Goal: Transaction & Acquisition: Book appointment/travel/reservation

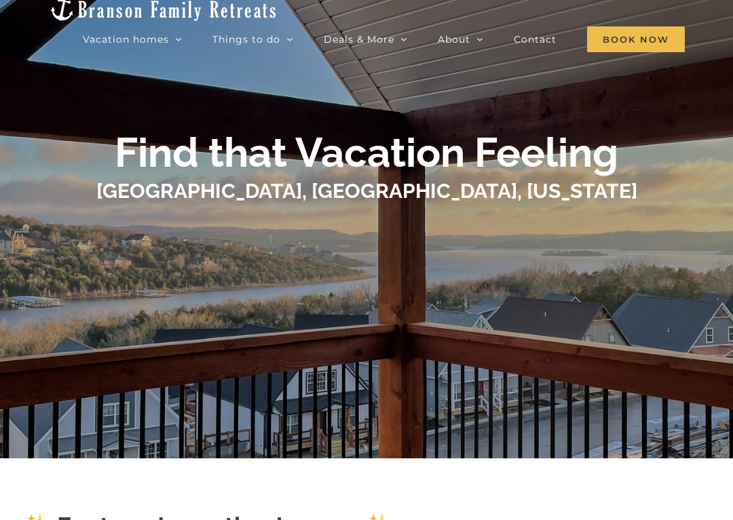
scroll to position [58, 0]
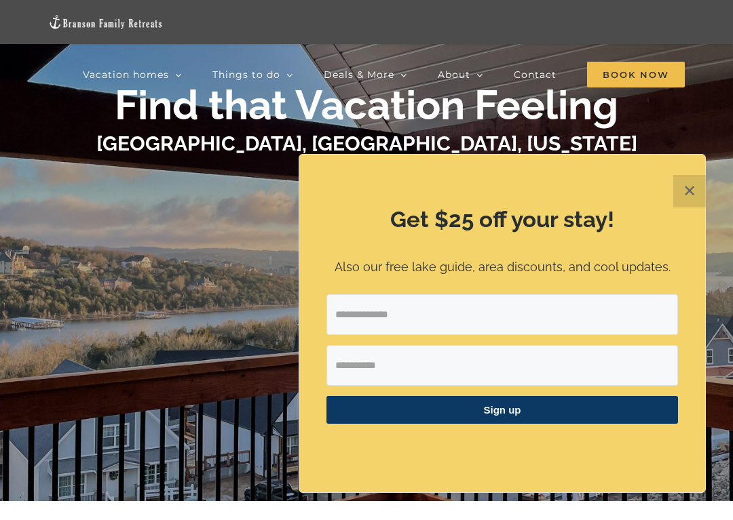
click at [416, 202] on div "Get $25 off your stay! Also our free lake guide, area discounts, and cool updat…" at bounding box center [502, 324] width 406 height 338
click at [687, 190] on button "✕" at bounding box center [689, 191] width 33 height 33
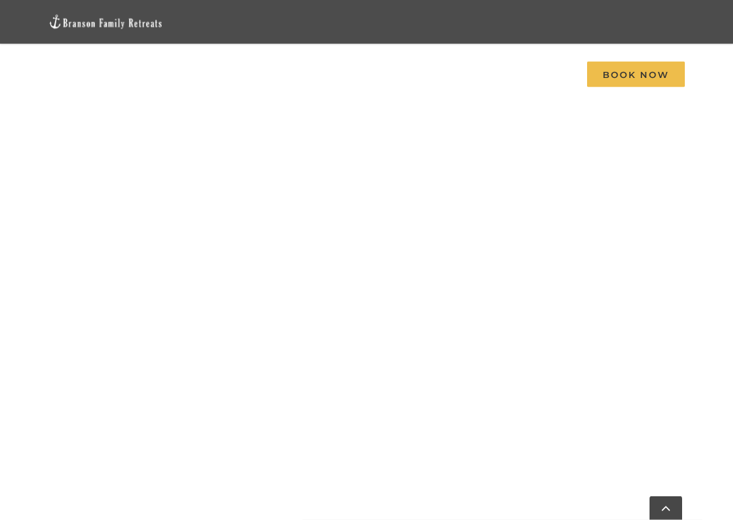
scroll to position [1356, 0]
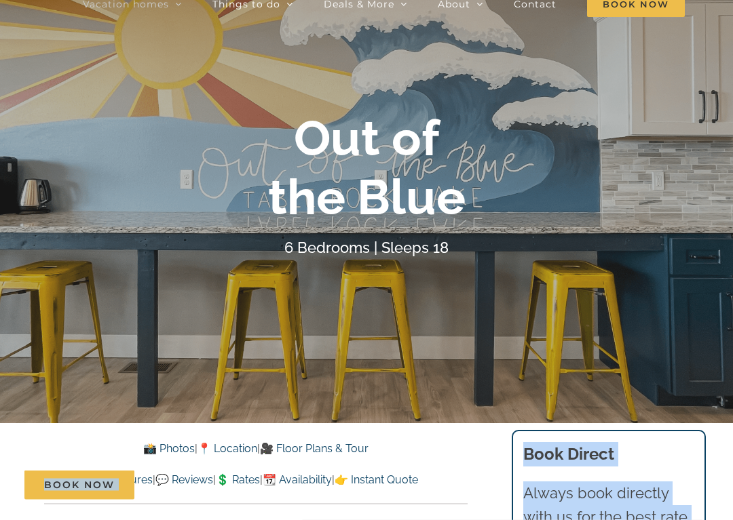
scroll to position [104, 0]
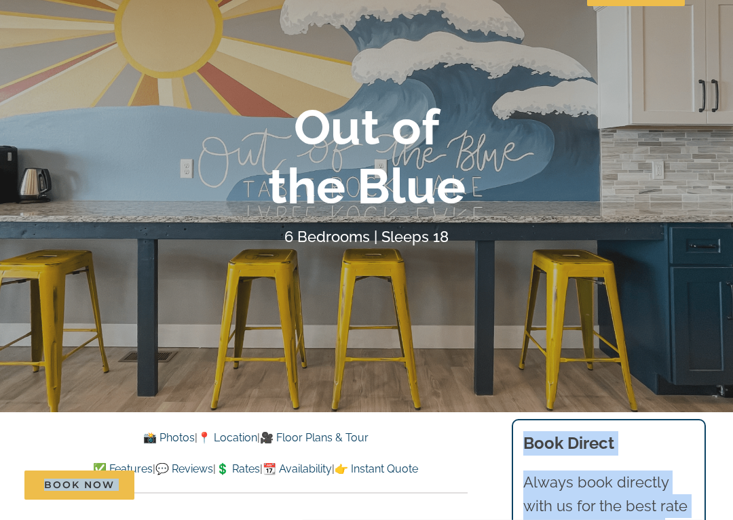
click at [666, 216] on div "Out of the Blue 6 Bedrooms | Sleeps 18" at bounding box center [366, 173] width 733 height 151
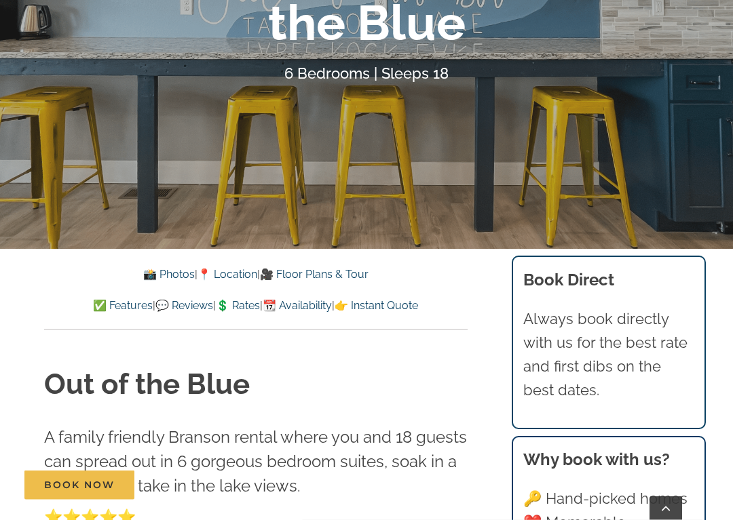
scroll to position [270, 0]
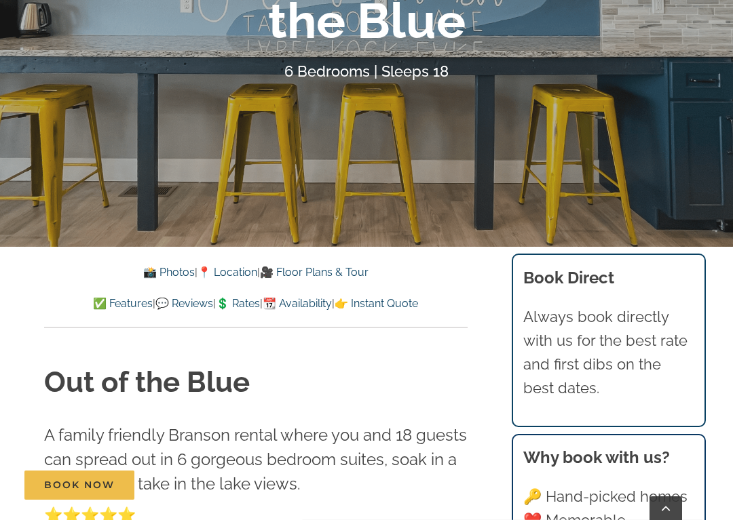
click at [161, 275] on link "📸 Photos" at bounding box center [169, 272] width 52 height 13
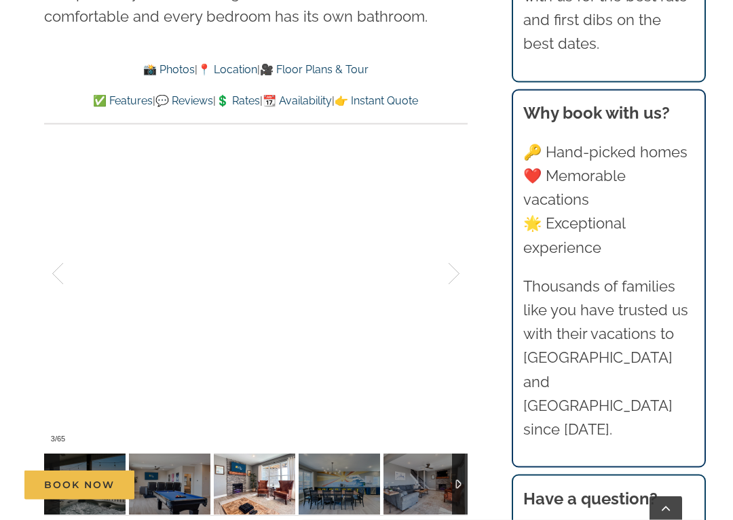
scroll to position [853, 0]
click at [449, 276] on div at bounding box center [439, 274] width 42 height 84
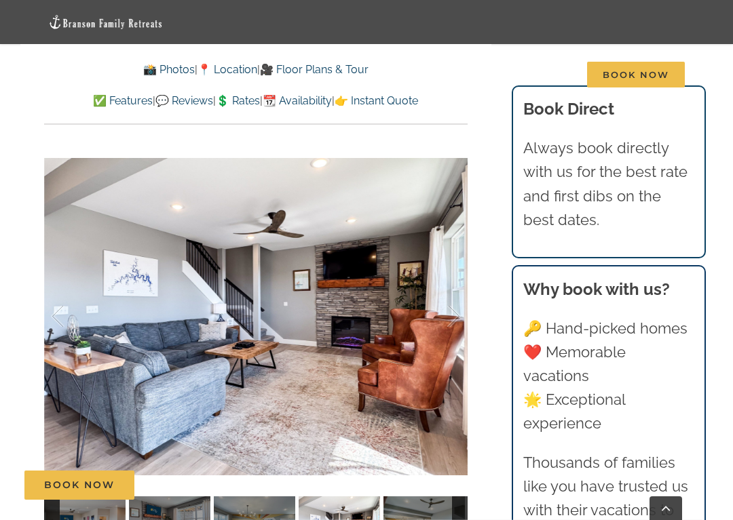
click at [454, 322] on div at bounding box center [439, 317] width 42 height 84
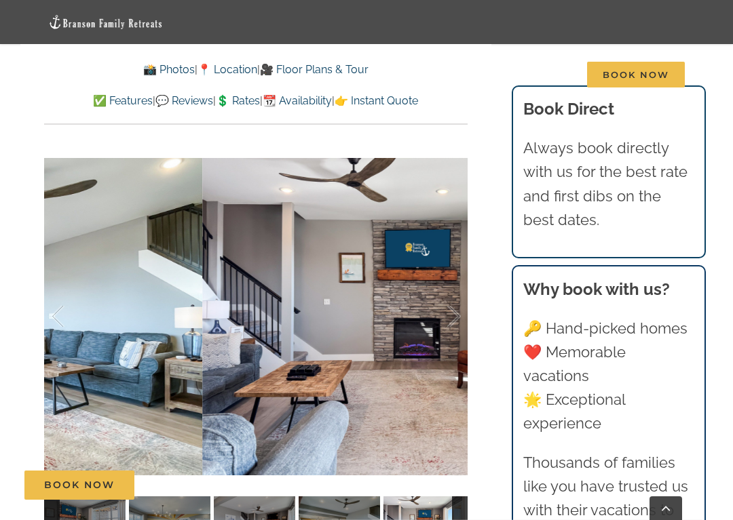
click at [459, 320] on div at bounding box center [439, 317] width 42 height 84
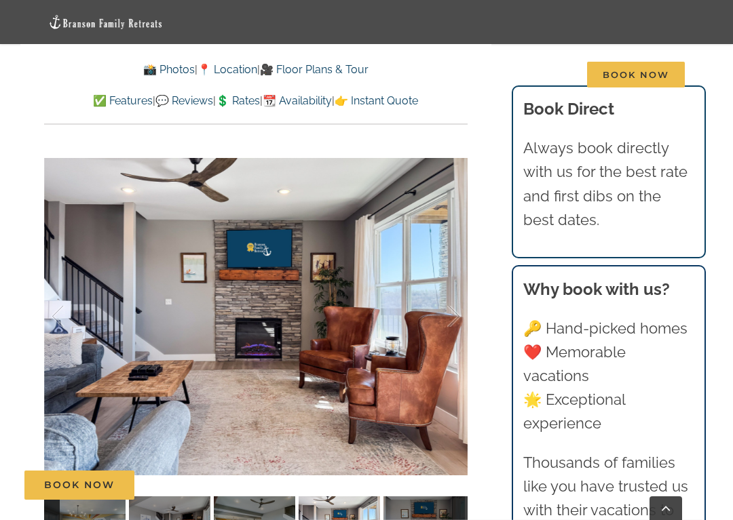
click at [456, 324] on div at bounding box center [439, 317] width 42 height 84
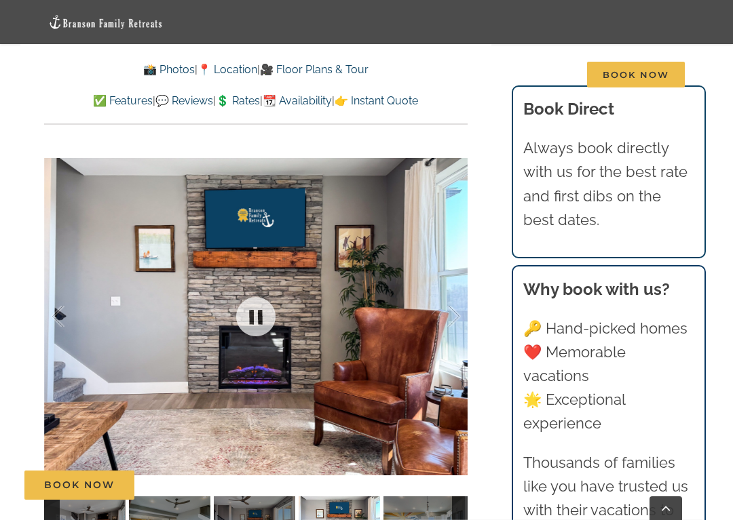
click at [453, 321] on div at bounding box center [439, 317] width 42 height 84
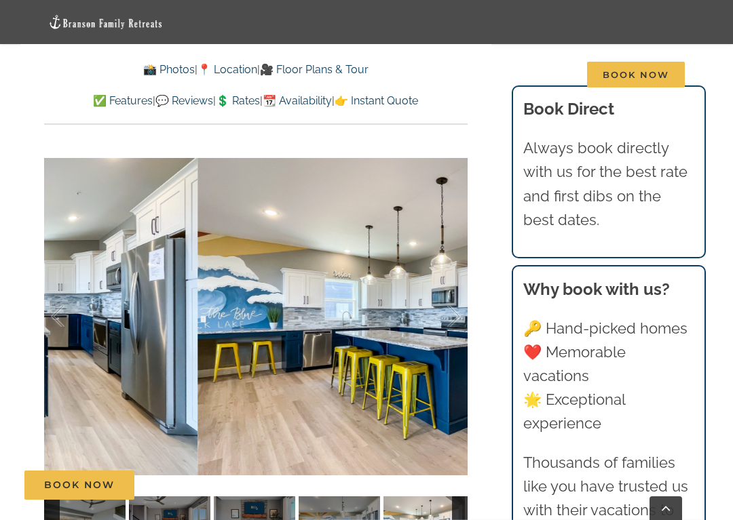
click at [454, 319] on div at bounding box center [439, 317] width 42 height 84
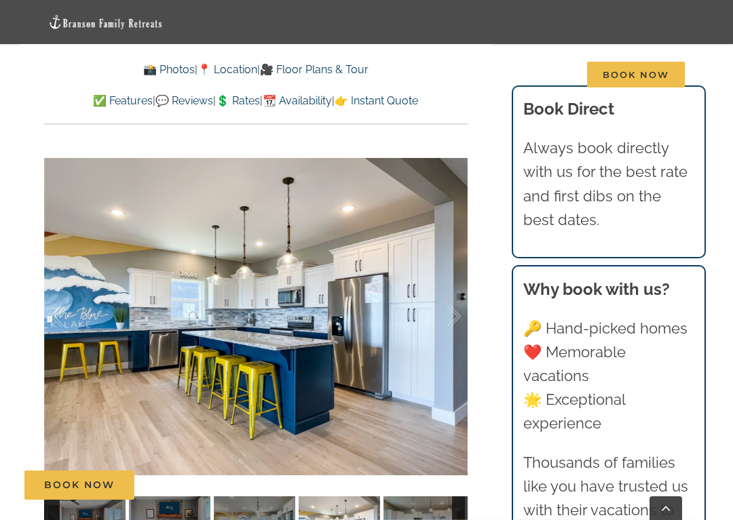
click at [459, 317] on div at bounding box center [439, 317] width 42 height 84
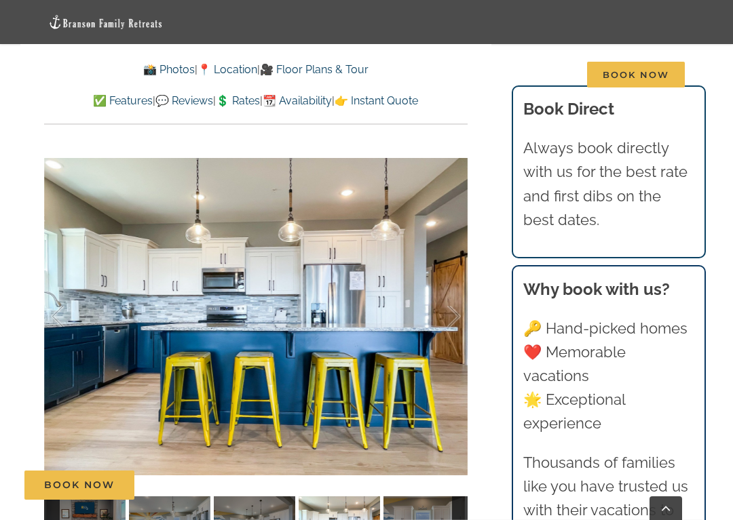
click at [490, 318] on div "Out of the Blue A family friendly Branson rental where you and 18 guests can sp…" at bounding box center [255, 182] width 471 height 790
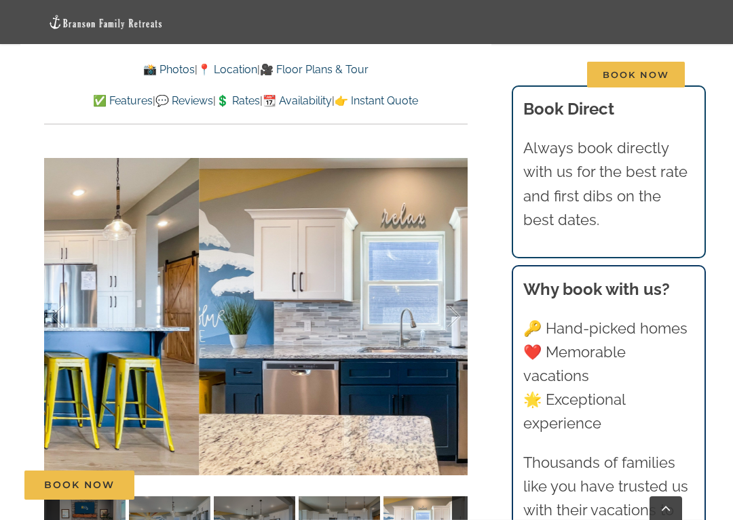
click at [460, 324] on div at bounding box center [439, 317] width 42 height 84
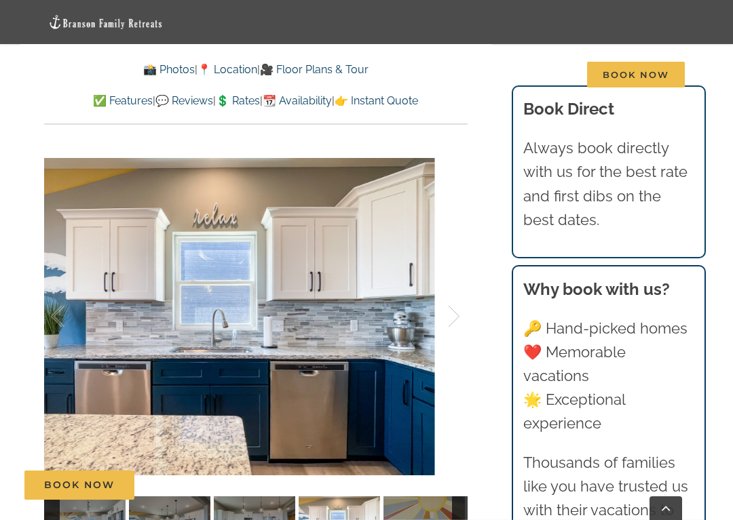
click at [451, 321] on div at bounding box center [439, 317] width 42 height 84
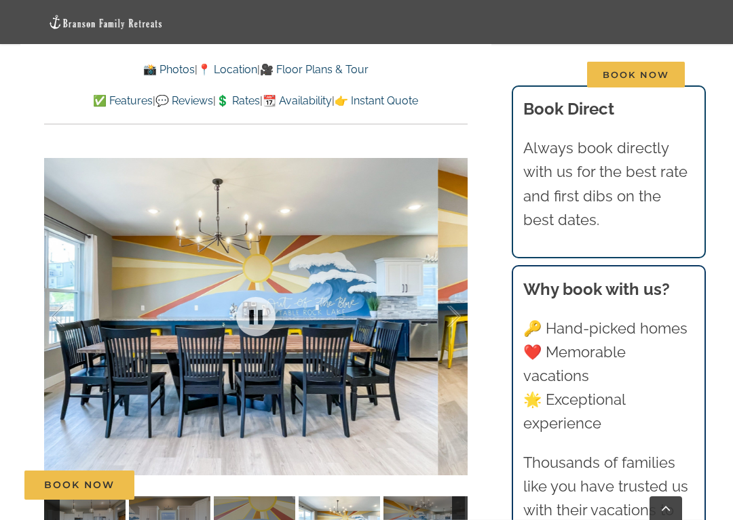
click at [452, 321] on div at bounding box center [439, 317] width 42 height 84
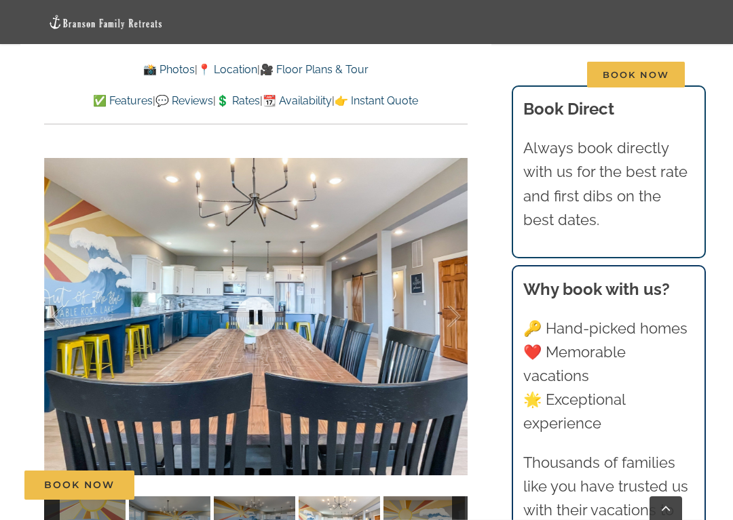
click at [465, 318] on div at bounding box center [255, 316] width 423 height 352
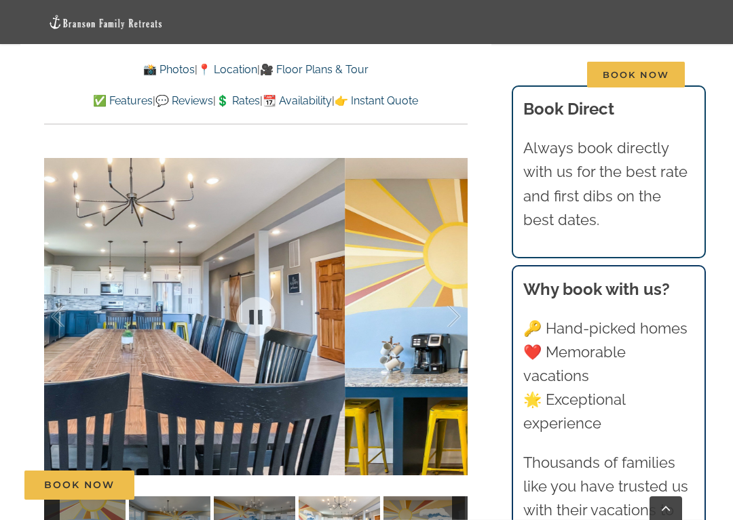
click at [456, 311] on div at bounding box center [439, 317] width 42 height 84
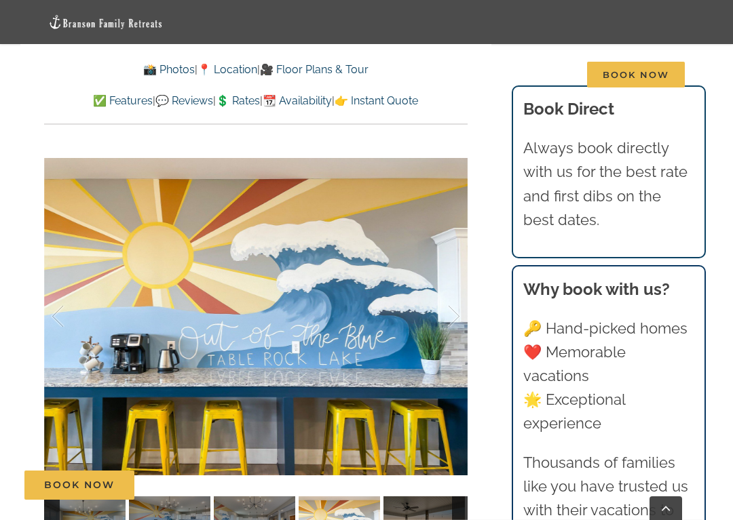
click at [460, 317] on div at bounding box center [439, 317] width 42 height 84
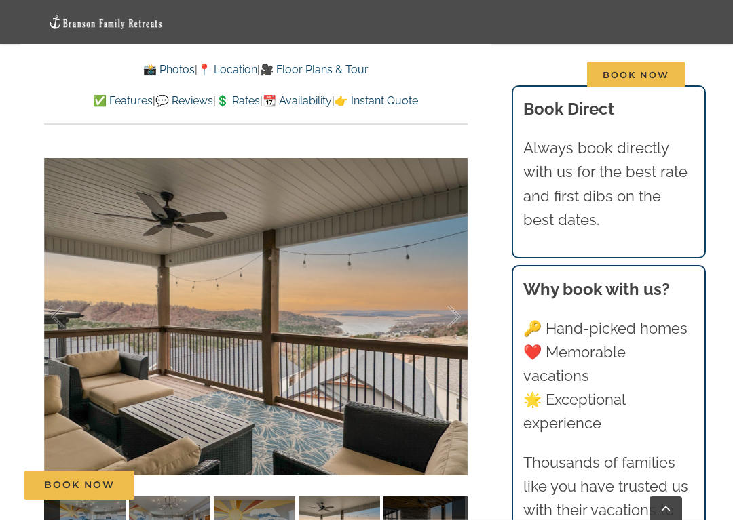
click at [458, 319] on div at bounding box center [439, 317] width 42 height 84
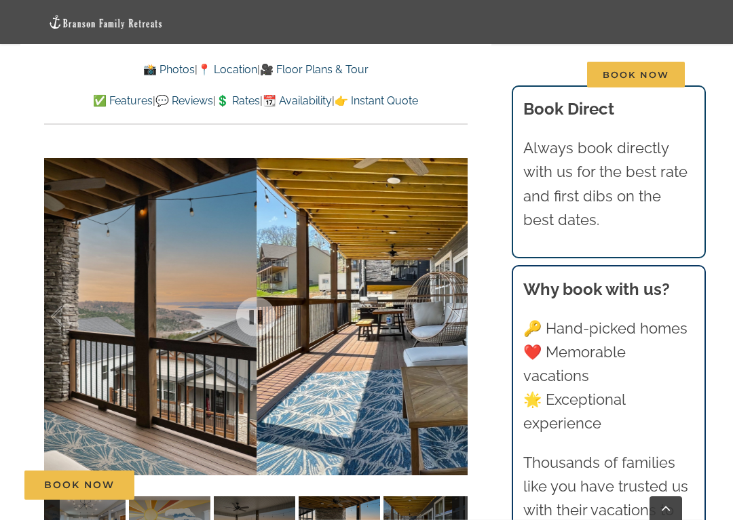
click at [459, 317] on div at bounding box center [439, 317] width 42 height 84
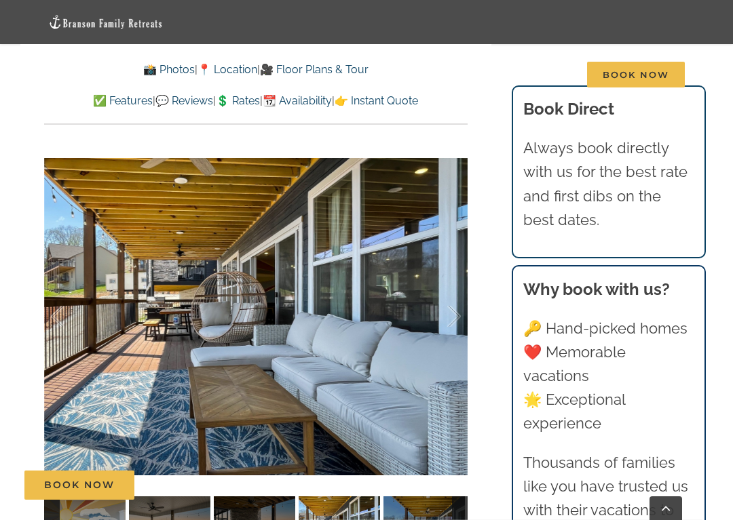
click at [459, 319] on div at bounding box center [439, 317] width 42 height 84
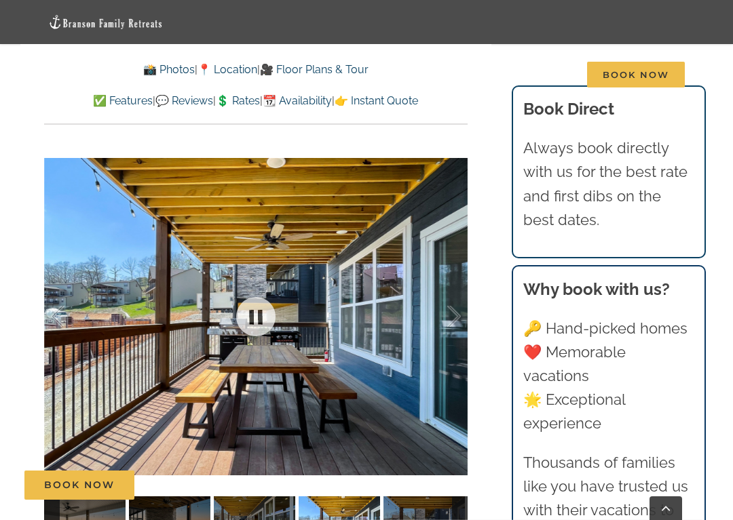
click at [461, 317] on div at bounding box center [255, 316] width 423 height 352
click at [449, 317] on div at bounding box center [439, 317] width 42 height 84
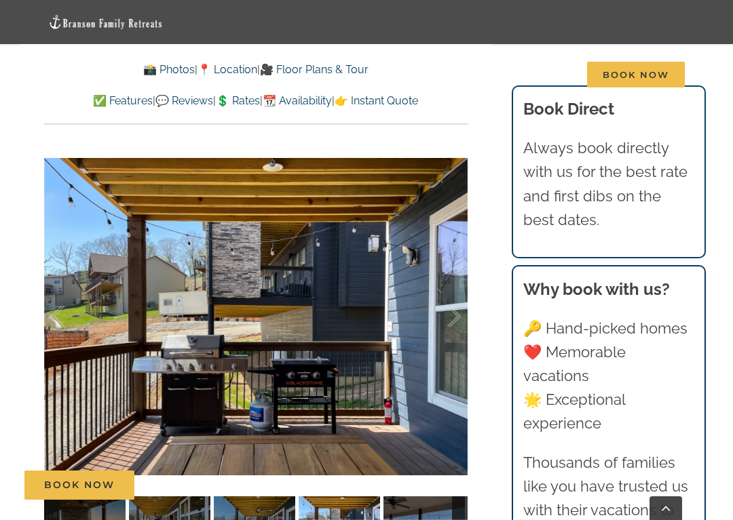
click at [457, 324] on div at bounding box center [439, 317] width 42 height 84
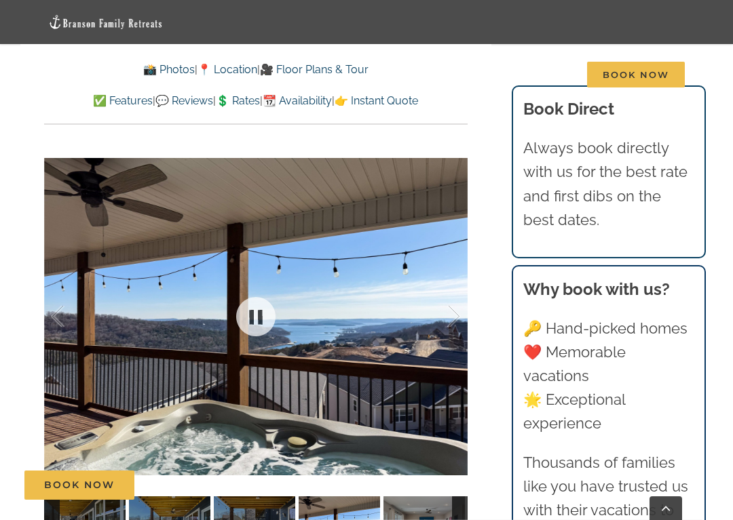
click at [462, 317] on div at bounding box center [255, 316] width 423 height 352
click at [452, 312] on div at bounding box center [439, 317] width 42 height 84
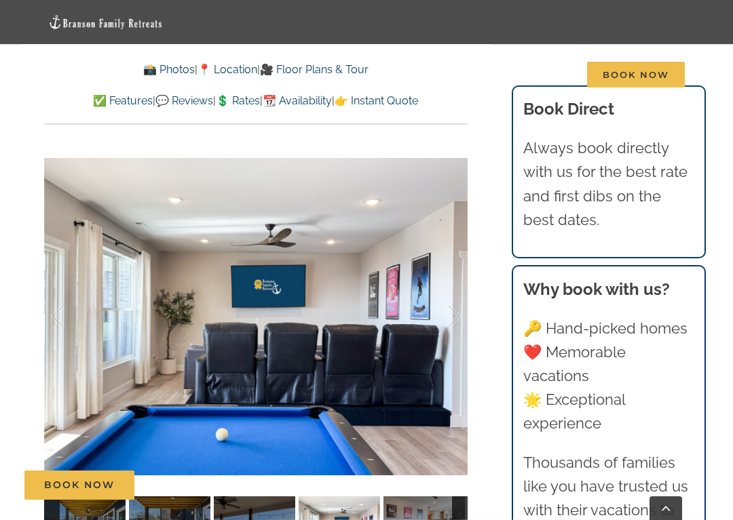
click at [456, 313] on div at bounding box center [439, 317] width 42 height 84
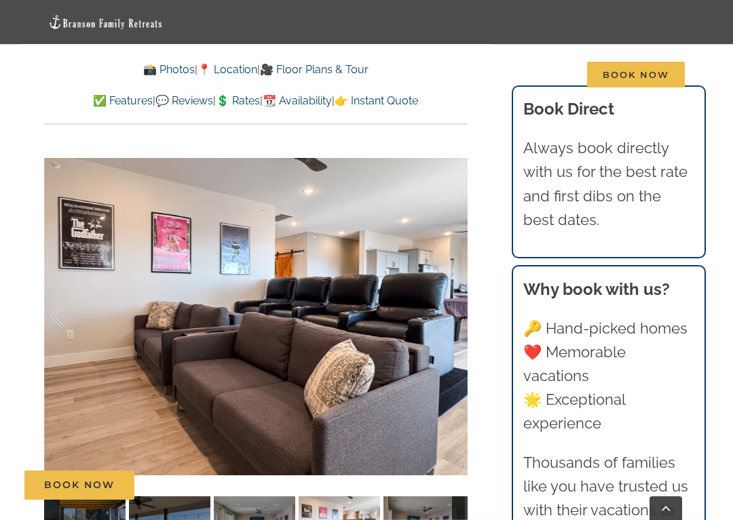
click at [455, 309] on div at bounding box center [439, 317] width 42 height 84
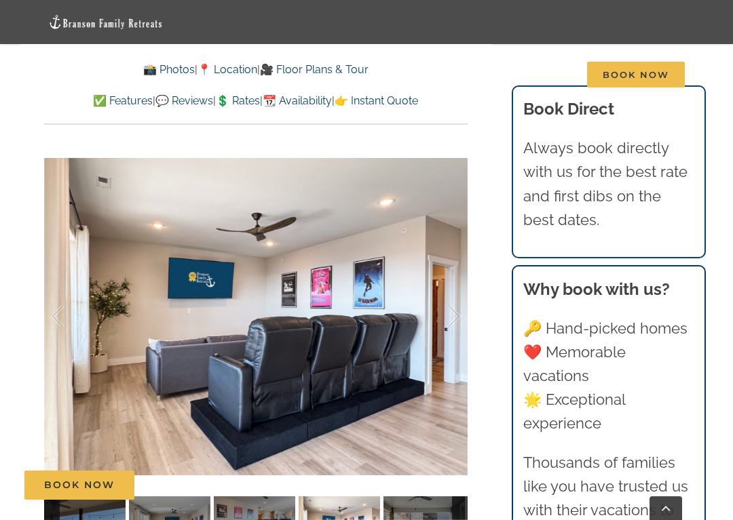
click at [457, 315] on div at bounding box center [439, 317] width 42 height 84
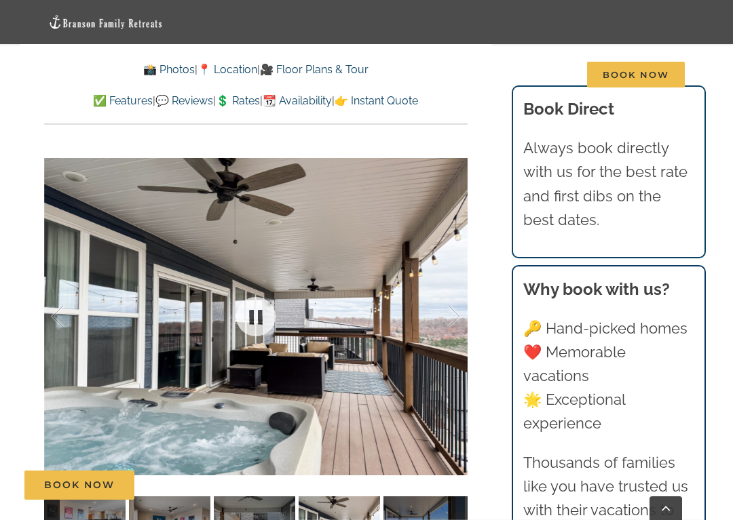
click at [456, 319] on div at bounding box center [439, 317] width 42 height 84
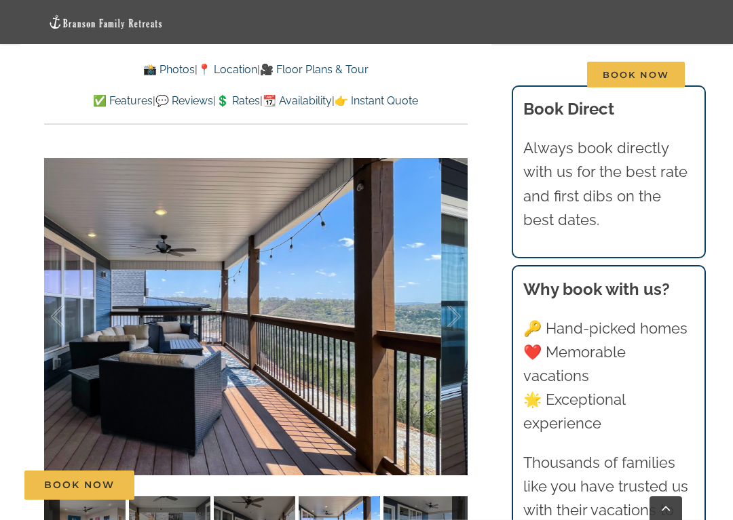
click at [454, 315] on div at bounding box center [439, 317] width 42 height 84
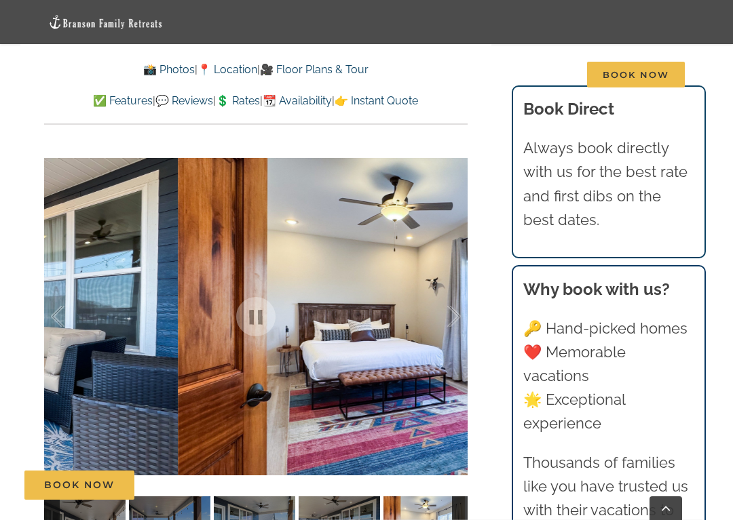
click at [454, 315] on div at bounding box center [439, 317] width 42 height 84
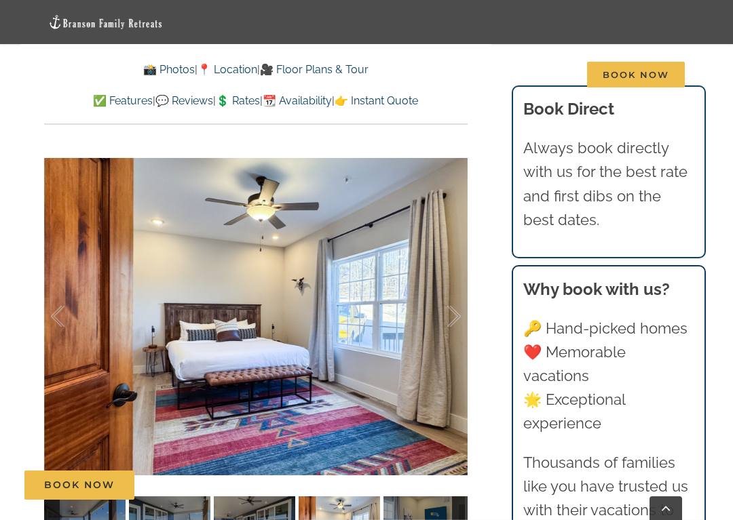
click at [454, 319] on div at bounding box center [439, 317] width 42 height 84
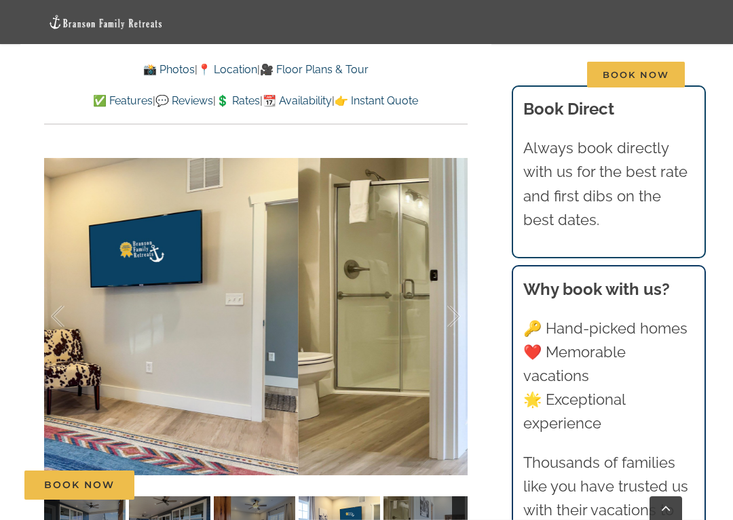
click at [453, 316] on div at bounding box center [439, 317] width 42 height 84
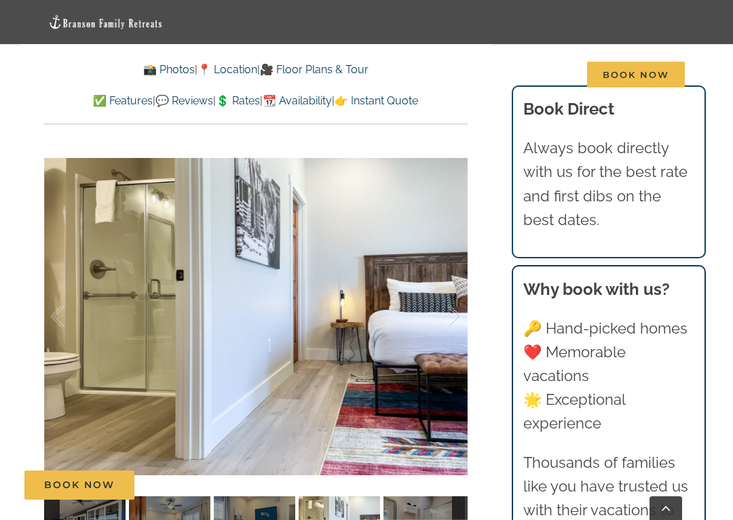
click at [460, 313] on div at bounding box center [439, 317] width 42 height 84
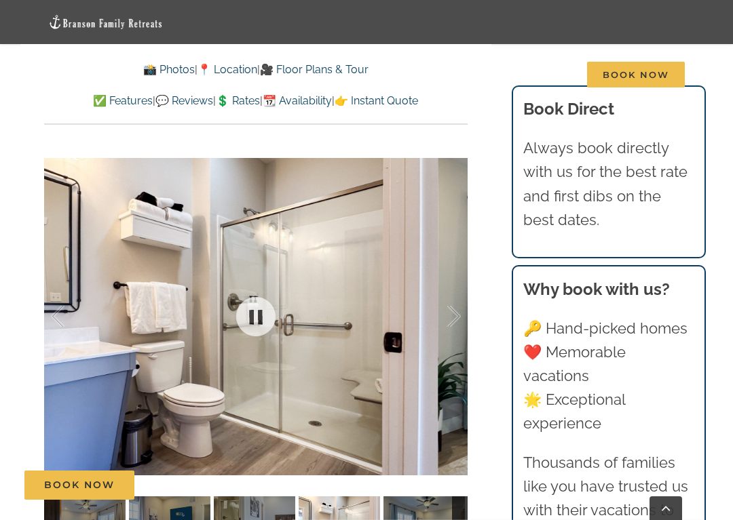
click at [459, 320] on div at bounding box center [439, 317] width 42 height 84
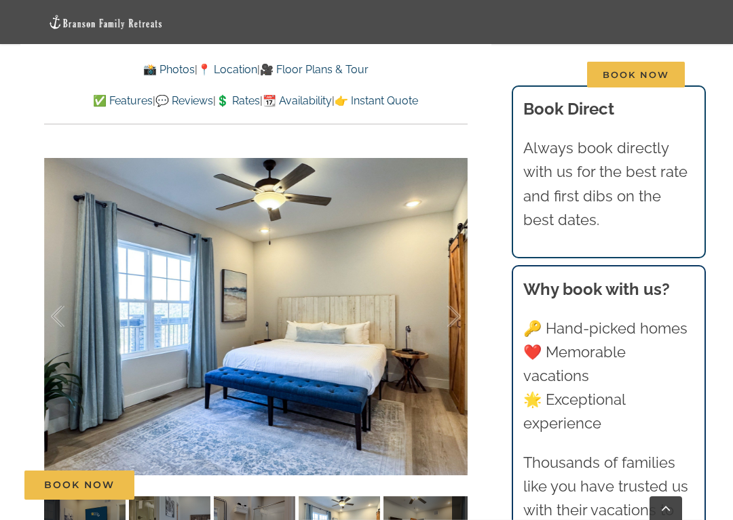
click at [454, 318] on div at bounding box center [439, 317] width 42 height 84
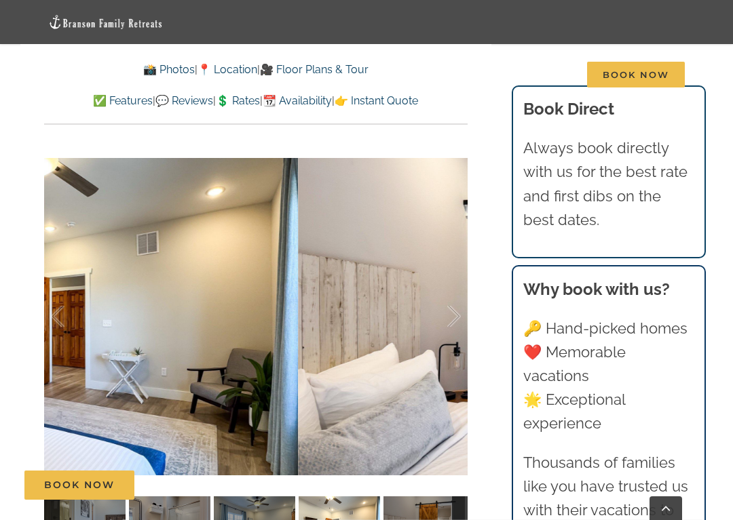
click at [459, 317] on div at bounding box center [439, 317] width 42 height 84
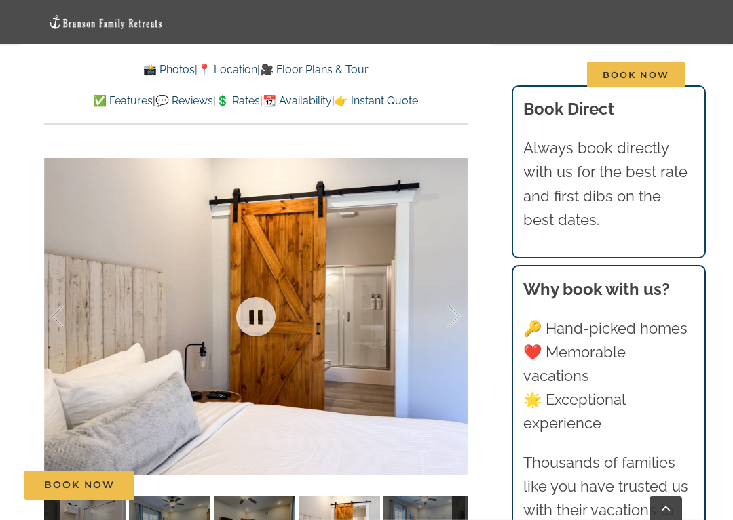
click at [462, 308] on div at bounding box center [255, 316] width 423 height 352
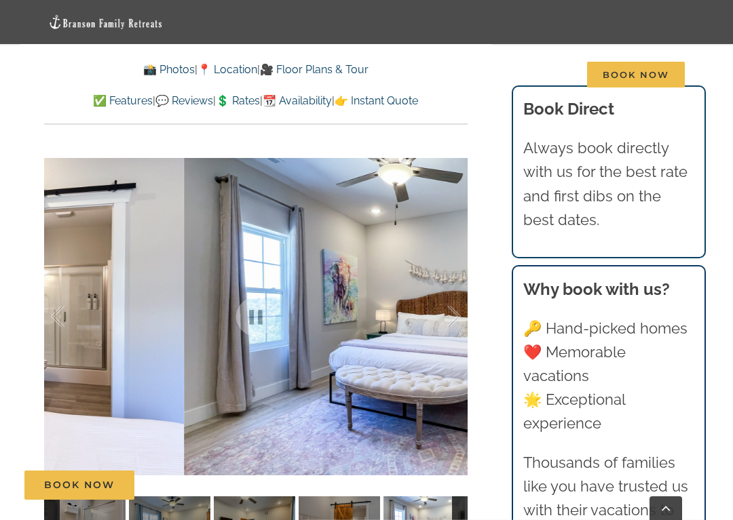
click at [459, 315] on div at bounding box center [439, 317] width 42 height 84
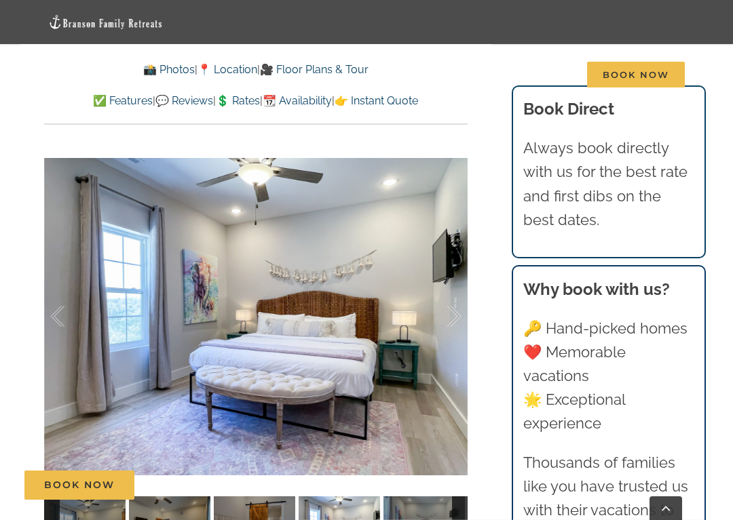
click at [457, 316] on div at bounding box center [439, 317] width 42 height 84
click at [452, 318] on div at bounding box center [439, 317] width 42 height 84
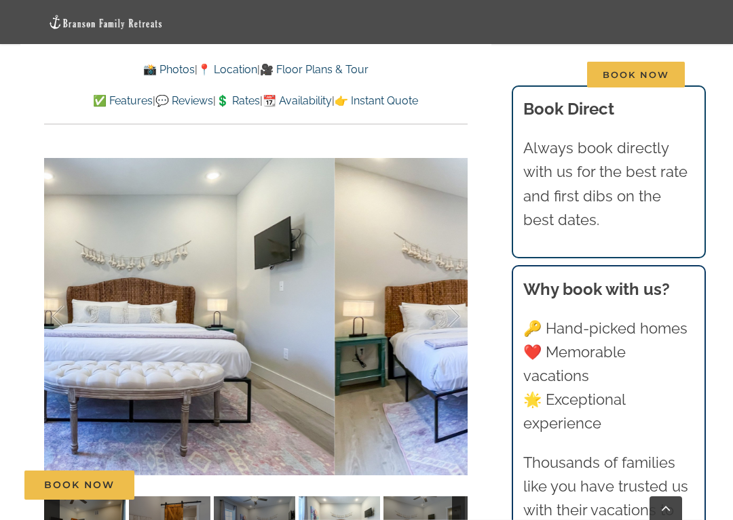
click at [455, 311] on div at bounding box center [439, 317] width 42 height 84
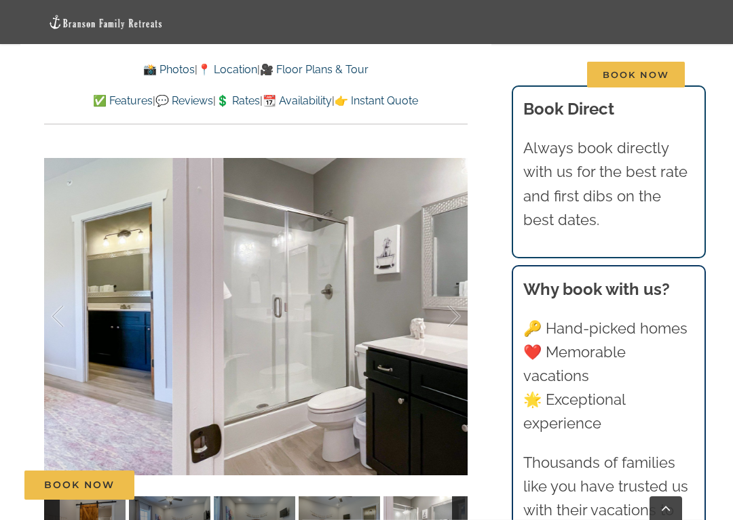
click at [459, 320] on div at bounding box center [439, 317] width 42 height 84
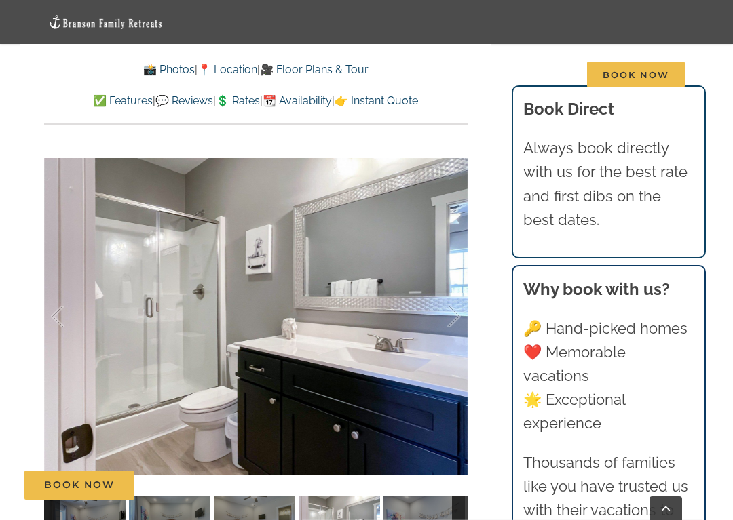
click at [452, 317] on div at bounding box center [439, 317] width 42 height 84
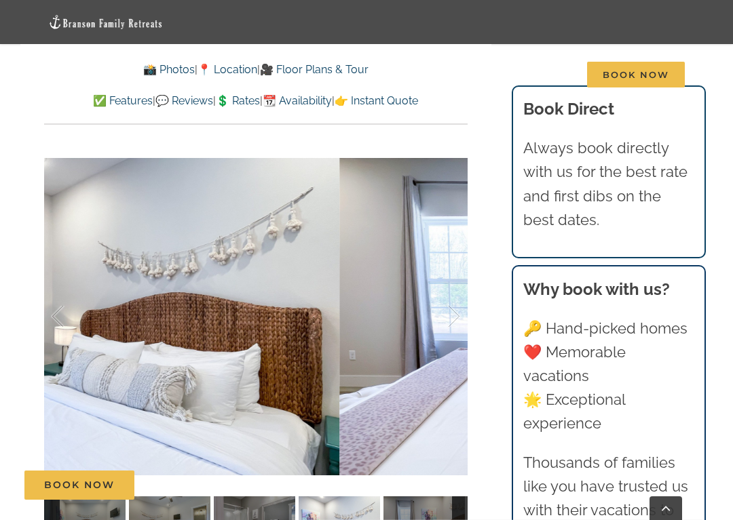
click at [452, 320] on div at bounding box center [439, 317] width 42 height 84
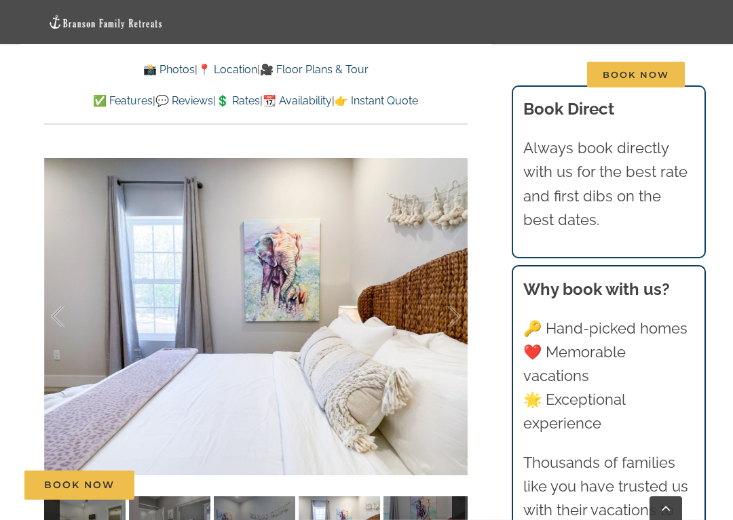
click at [454, 320] on div at bounding box center [439, 317] width 42 height 84
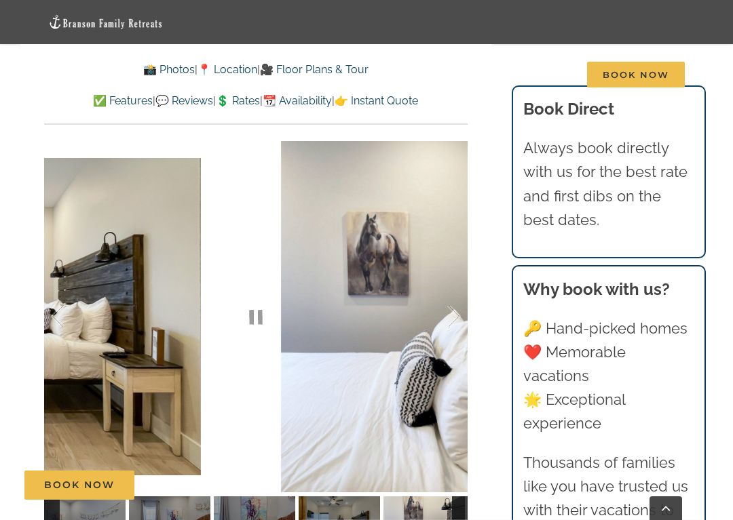
click at [459, 321] on div at bounding box center [439, 317] width 42 height 84
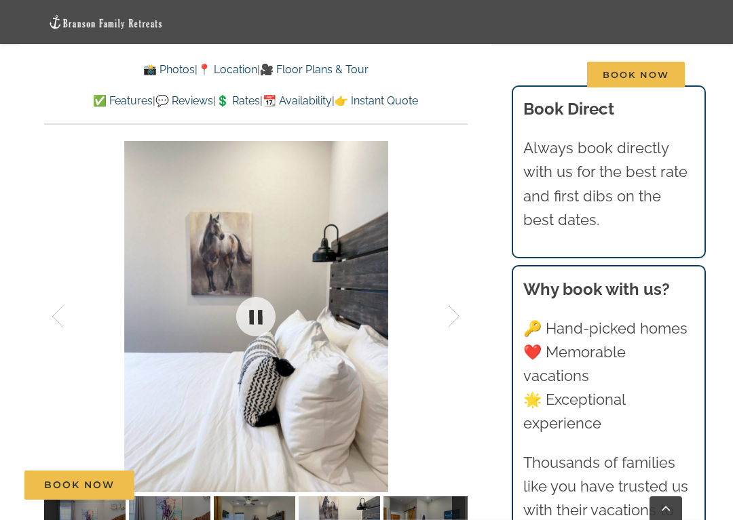
click at [452, 319] on div at bounding box center [439, 317] width 42 height 84
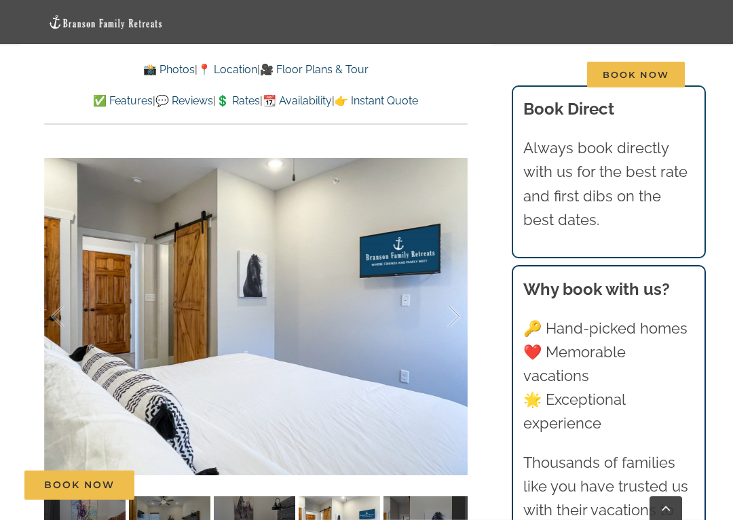
click at [453, 317] on div at bounding box center [439, 317] width 42 height 84
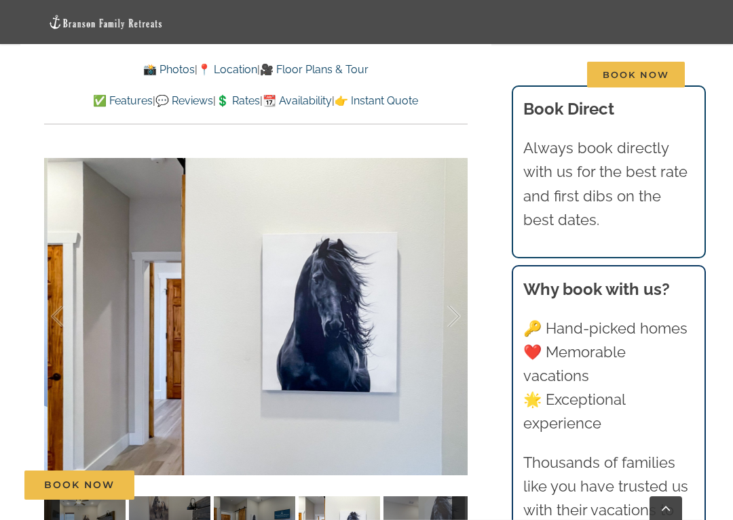
click at [454, 313] on div at bounding box center [439, 317] width 42 height 84
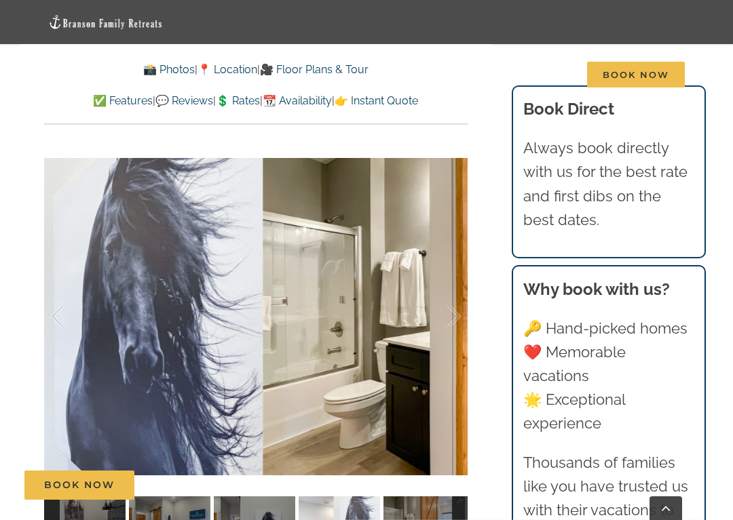
click at [460, 317] on div at bounding box center [439, 317] width 42 height 84
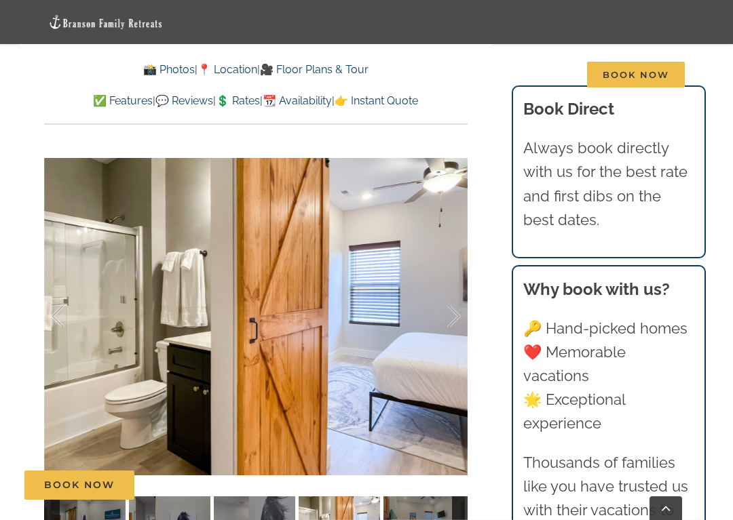
click at [455, 317] on div at bounding box center [439, 317] width 42 height 84
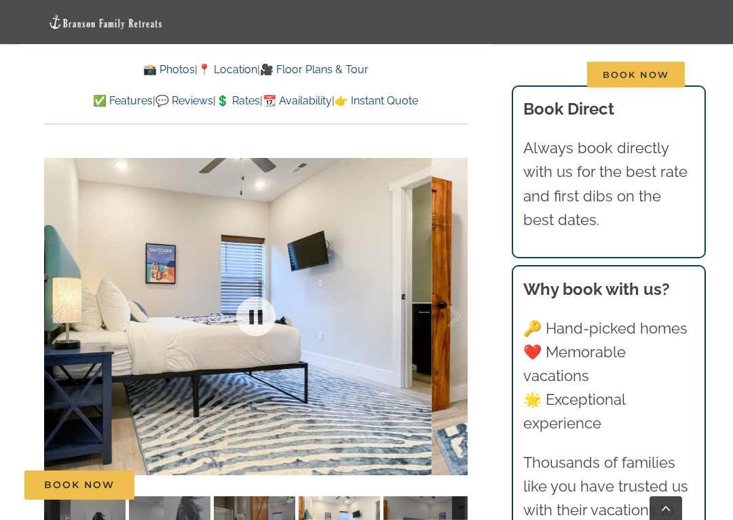
click at [456, 319] on div at bounding box center [439, 317] width 42 height 84
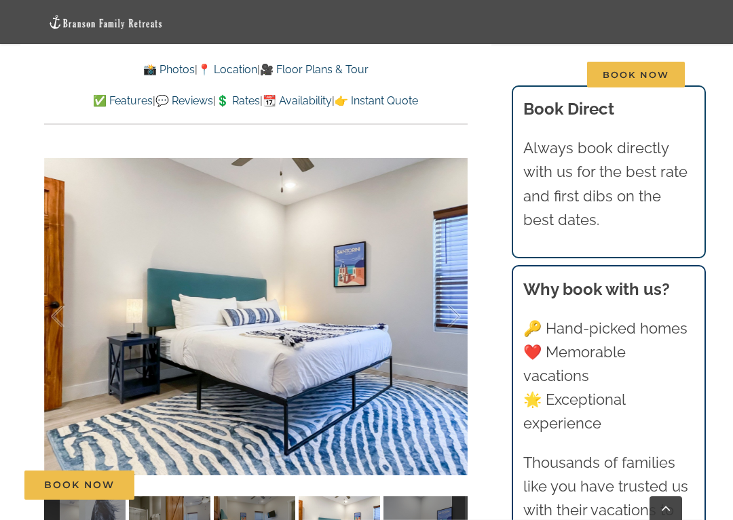
click at [454, 318] on div at bounding box center [439, 317] width 42 height 84
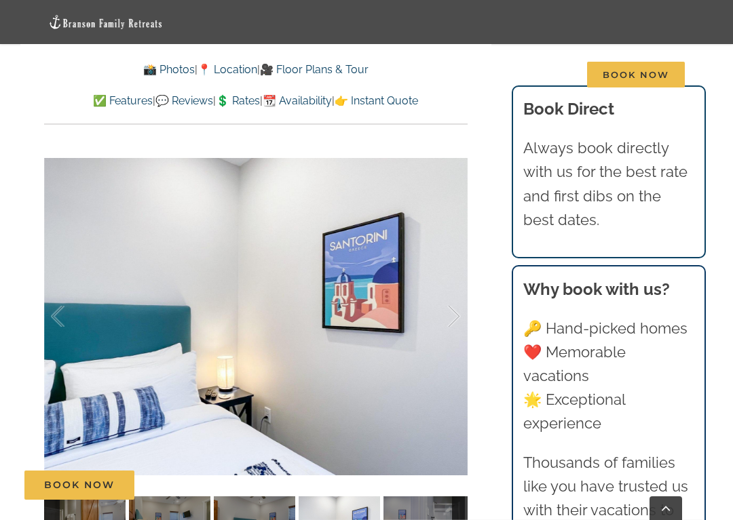
click at [454, 316] on div at bounding box center [439, 317] width 42 height 84
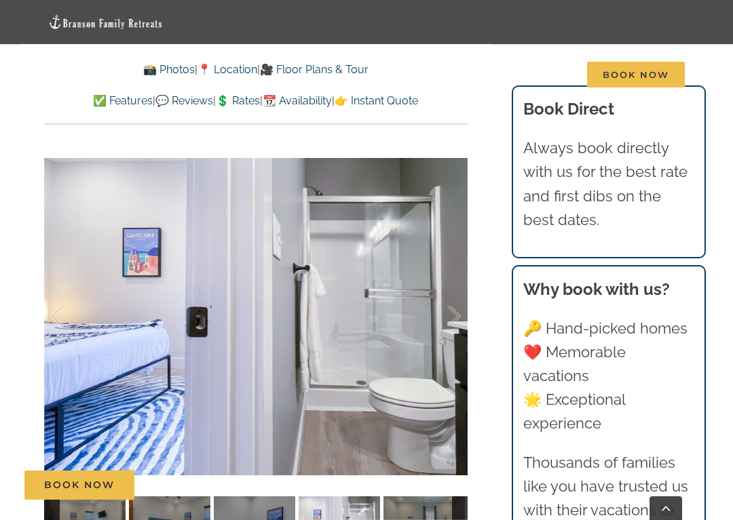
click at [456, 314] on div at bounding box center [439, 317] width 42 height 84
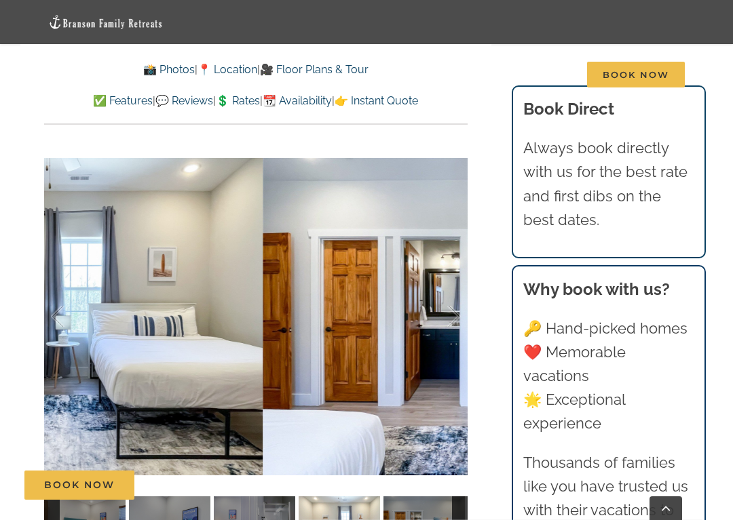
click at [457, 316] on div at bounding box center [439, 317] width 42 height 84
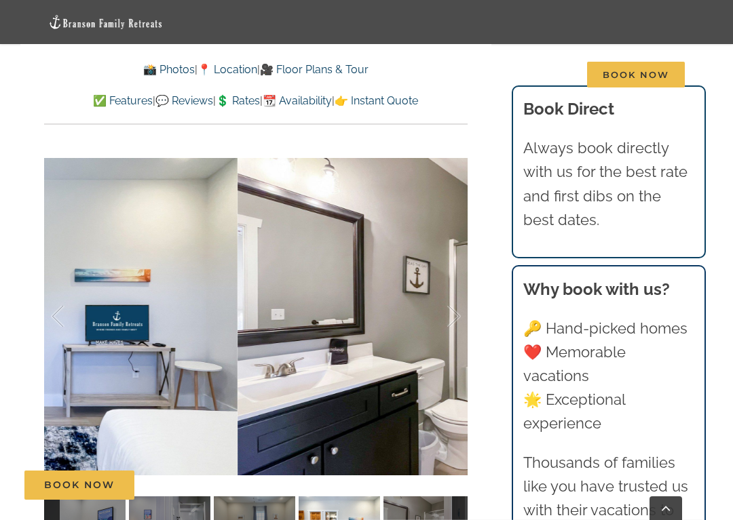
click at [452, 316] on div at bounding box center [439, 317] width 42 height 84
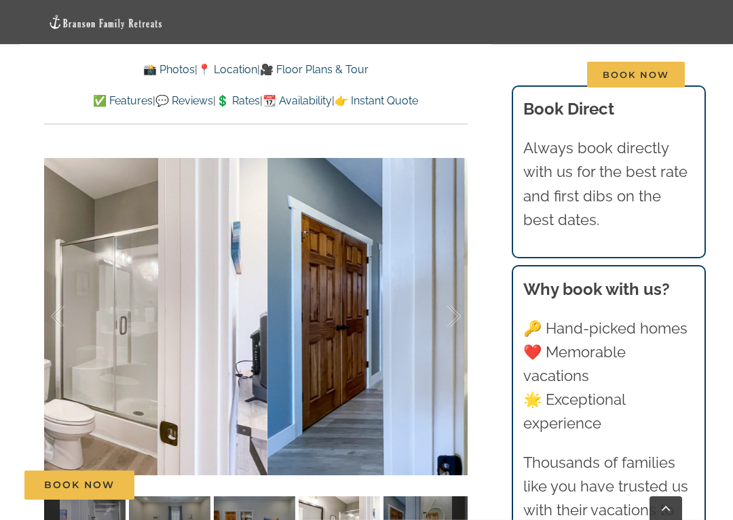
click at [460, 315] on div at bounding box center [439, 317] width 42 height 84
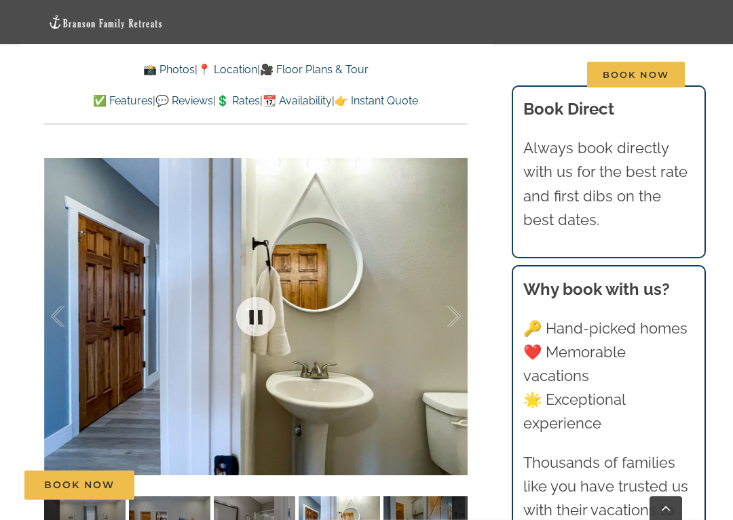
click at [462, 313] on div at bounding box center [255, 316] width 423 height 352
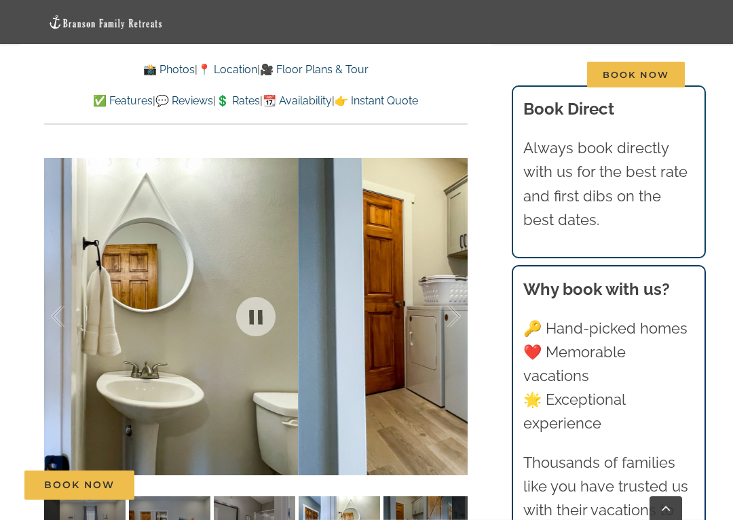
click at [446, 312] on div at bounding box center [439, 317] width 42 height 84
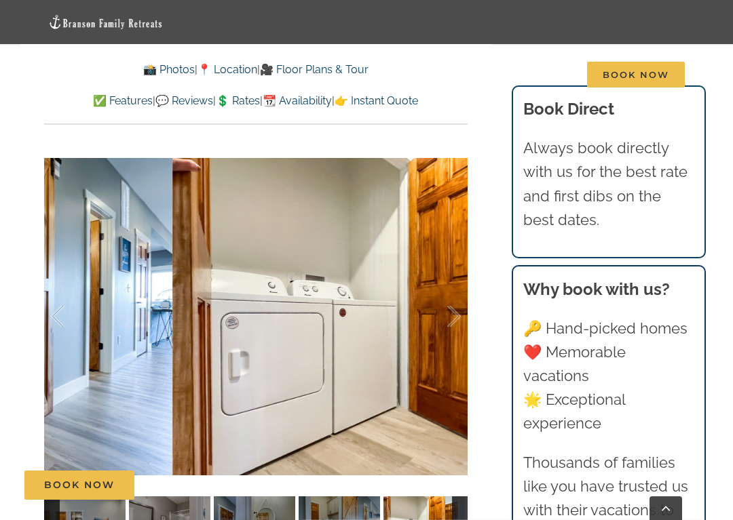
click at [453, 313] on div at bounding box center [439, 317] width 42 height 84
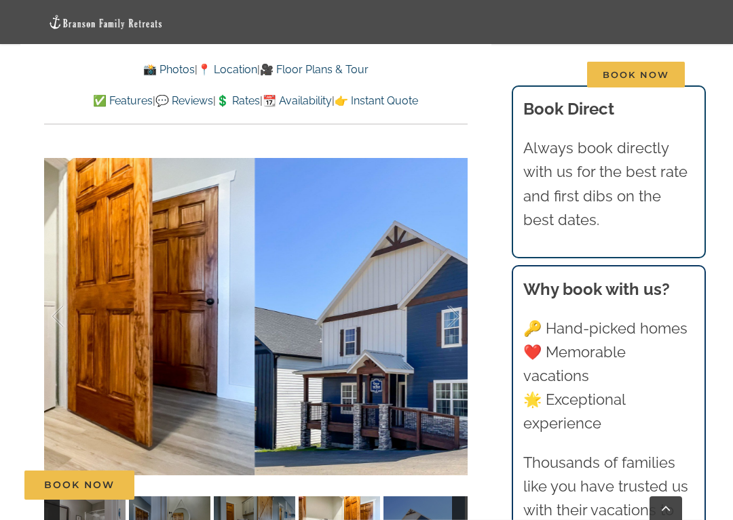
click at [454, 315] on div at bounding box center [439, 317] width 42 height 84
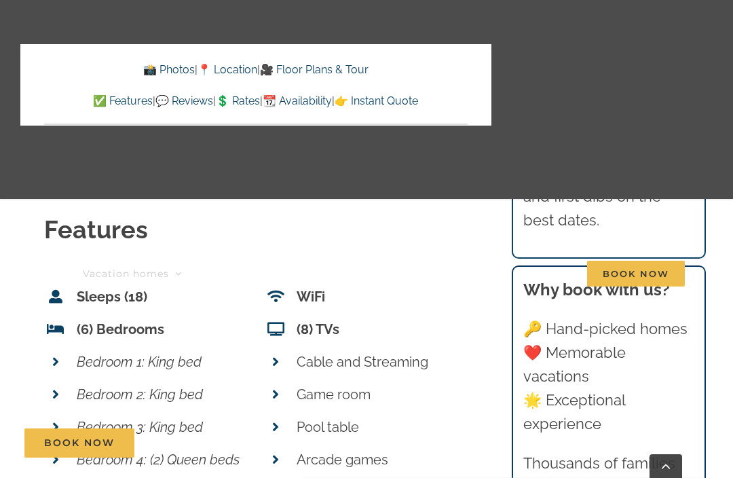
scroll to position [5283, 0]
